Goal: Information Seeking & Learning: Learn about a topic

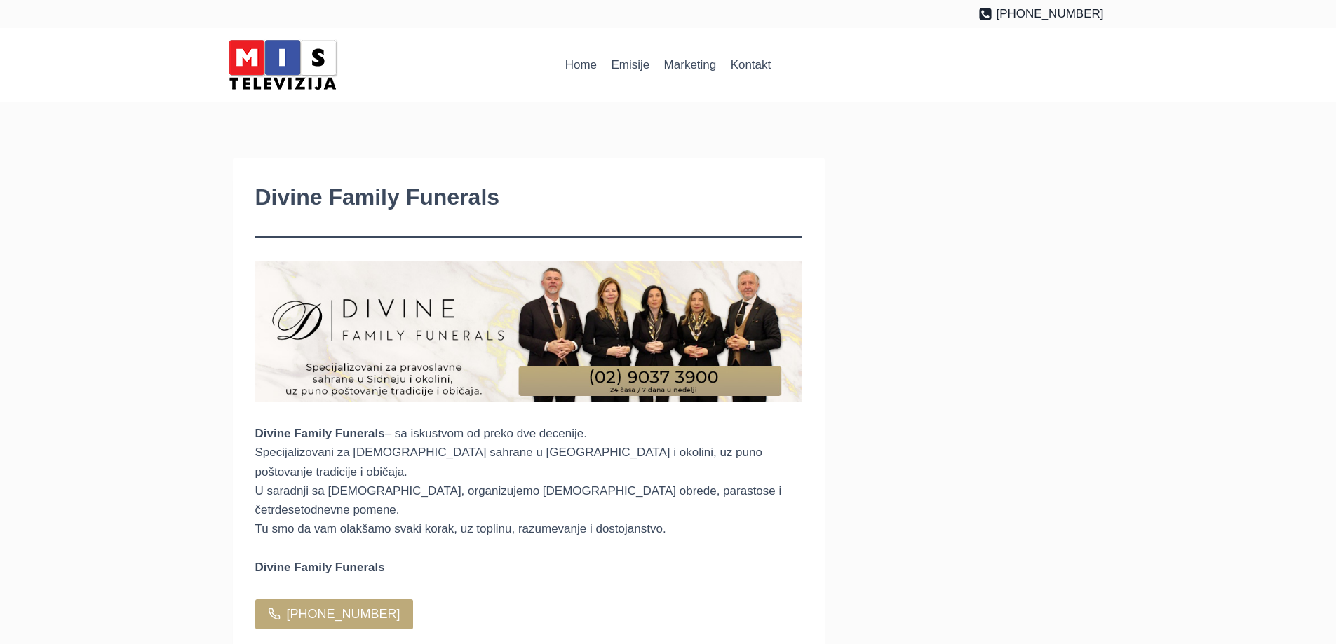
drag, startPoint x: 0, startPoint y: 0, endPoint x: 493, endPoint y: 277, distance: 565.4
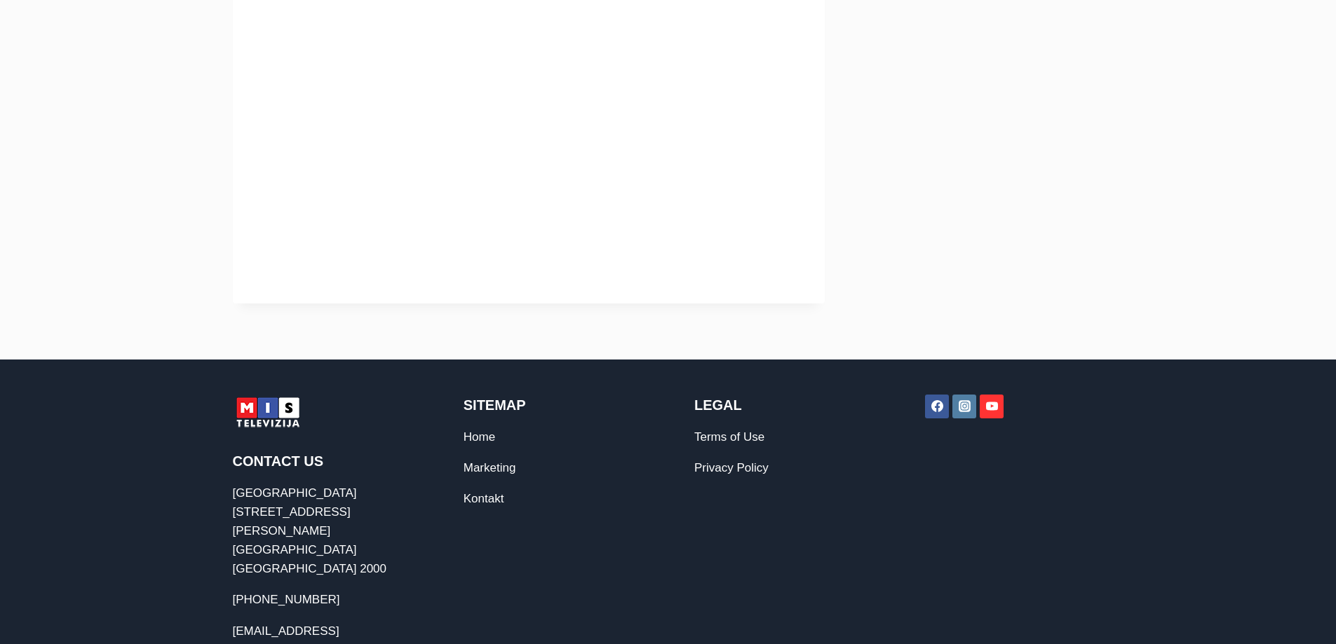
scroll to position [835, 0]
